Goal: Task Accomplishment & Management: Complete application form

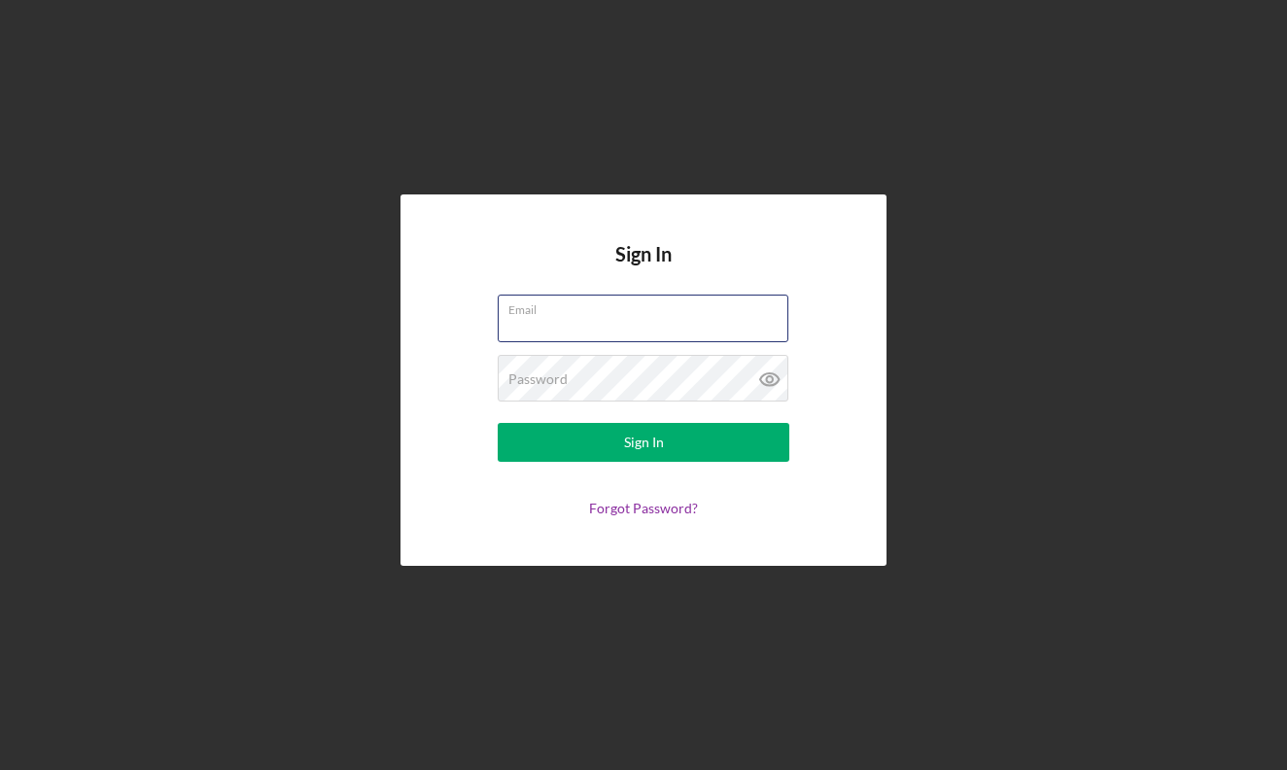
type input "[EMAIL_ADDRESS][DOMAIN_NAME]"
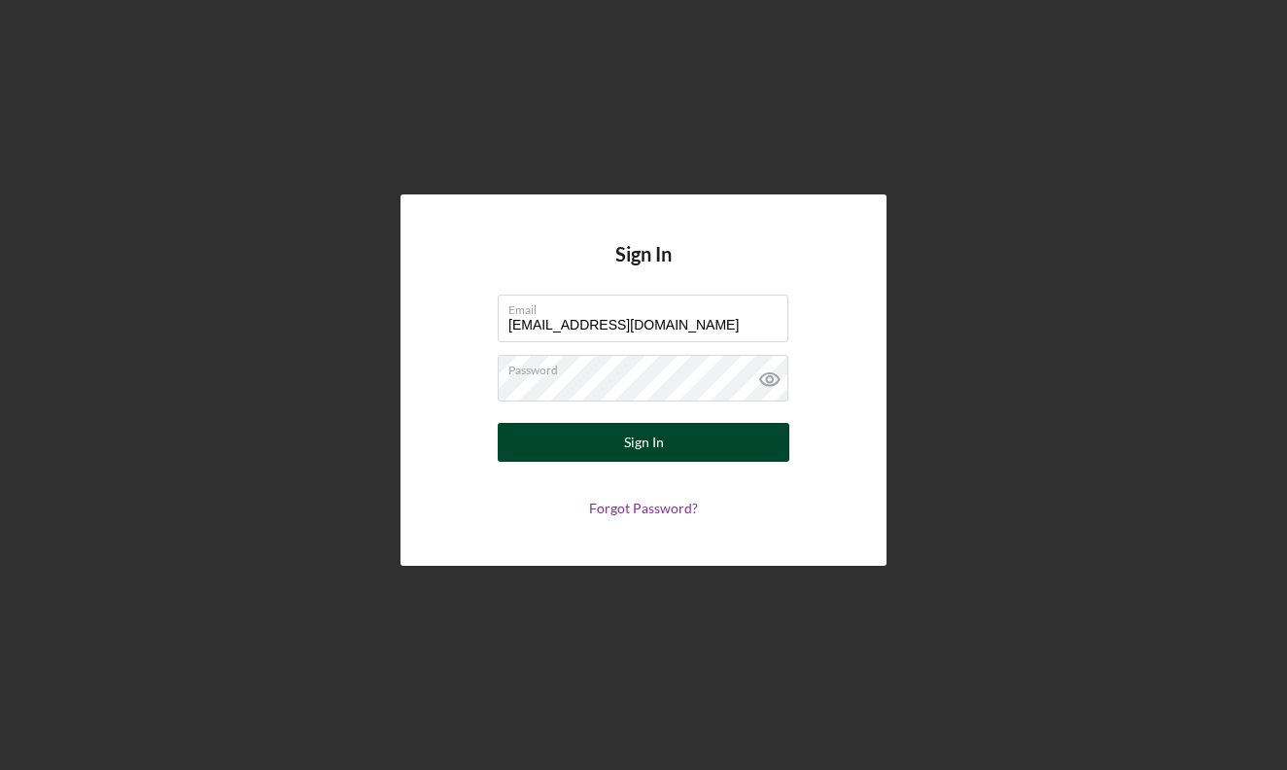
click at [655, 458] on div "Sign In" at bounding box center [644, 442] width 40 height 39
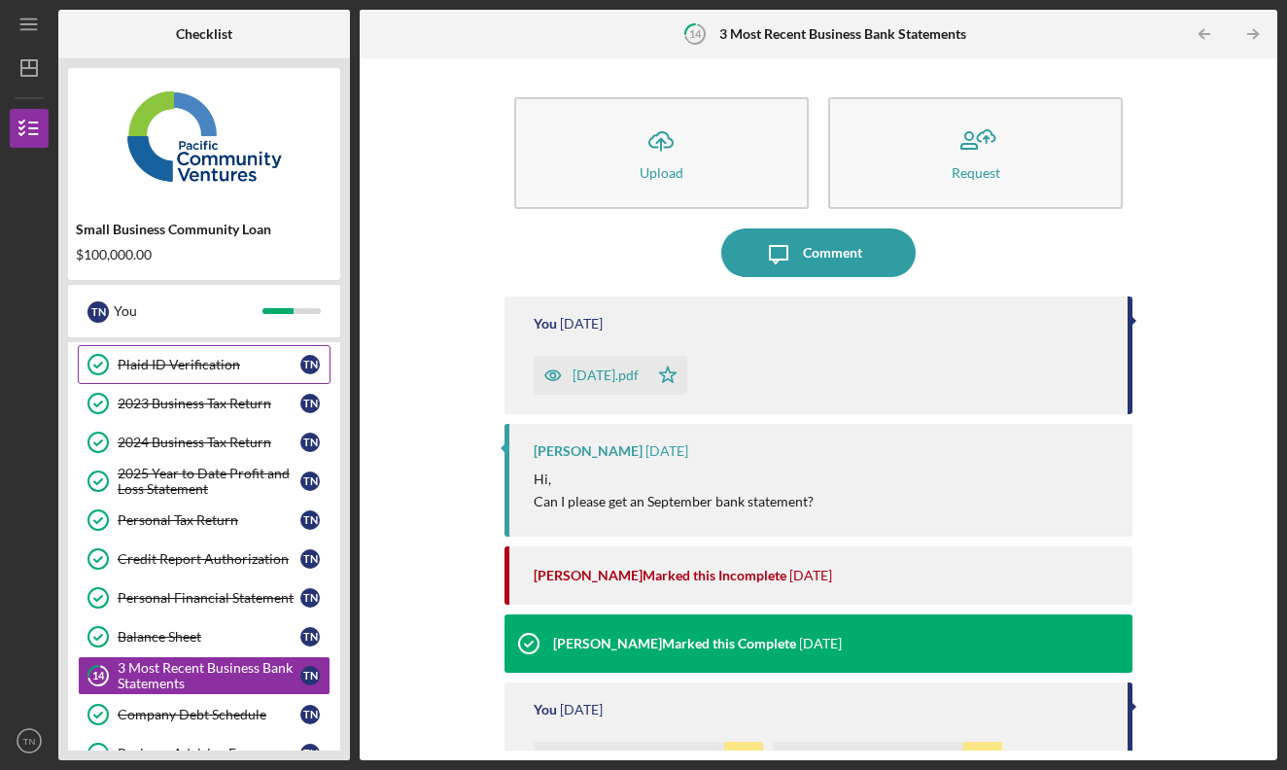
scroll to position [205, 0]
